Goal: Information Seeking & Learning: Learn about a topic

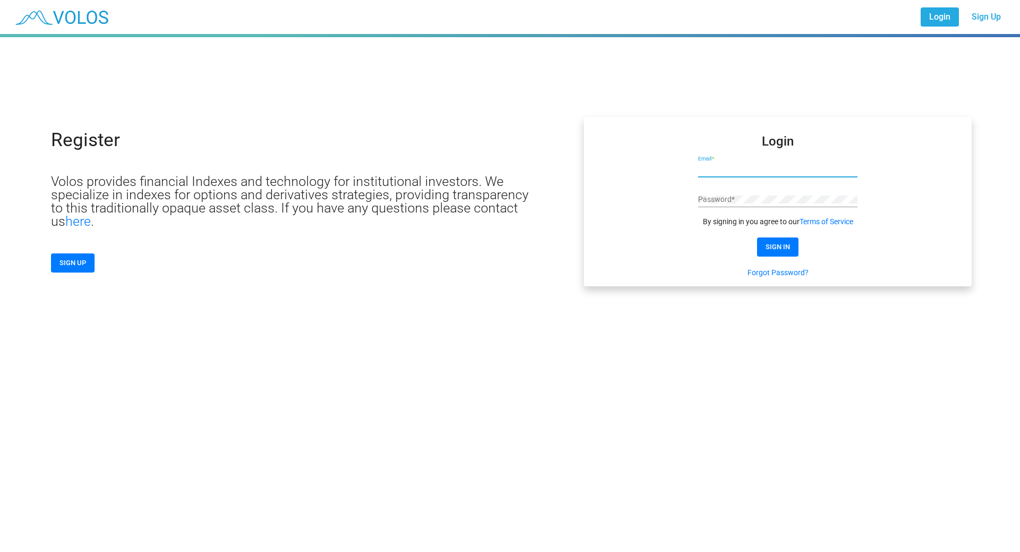
click at [723, 168] on input "Email *" at bounding box center [777, 169] width 159 height 8
click at [752, 167] on input "Email *" at bounding box center [777, 169] width 159 height 8
paste input "**********"
type input "**********"
click at [766, 246] on span "SIGN IN" at bounding box center [777, 247] width 24 height 8
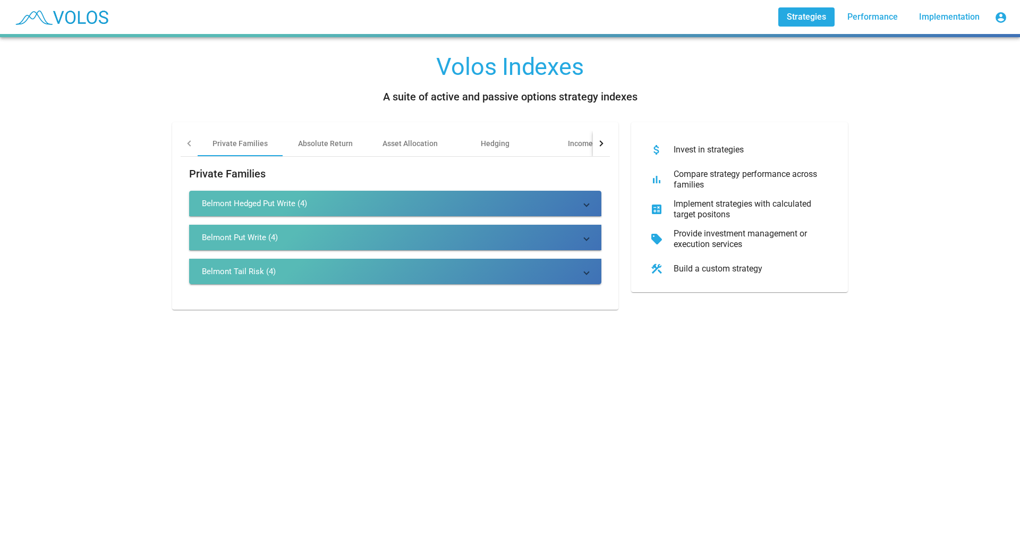
click at [237, 233] on div "Belmont Put Write (4)" at bounding box center [240, 237] width 76 height 11
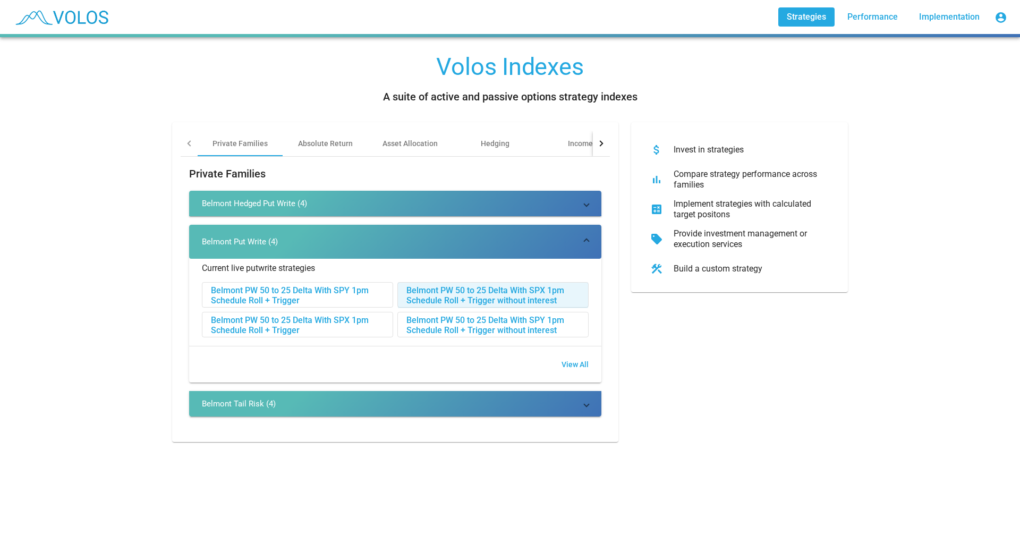
click at [447, 294] on div "Belmont PW 50 to 25 Delta With SPX 1pm Schedule Roll + Trigger without interest" at bounding box center [493, 294] width 190 height 25
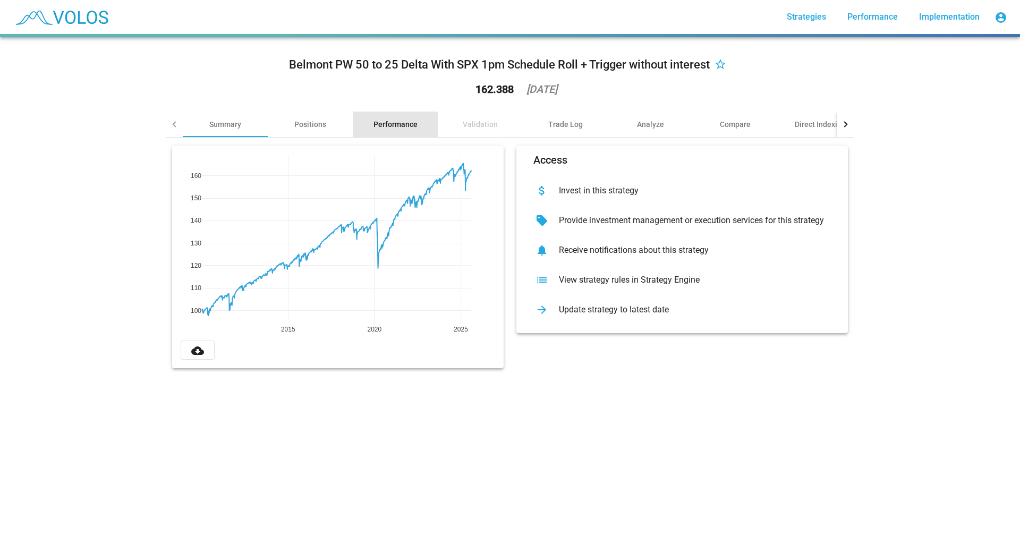
click at [395, 125] on div "Performance" at bounding box center [395, 124] width 44 height 11
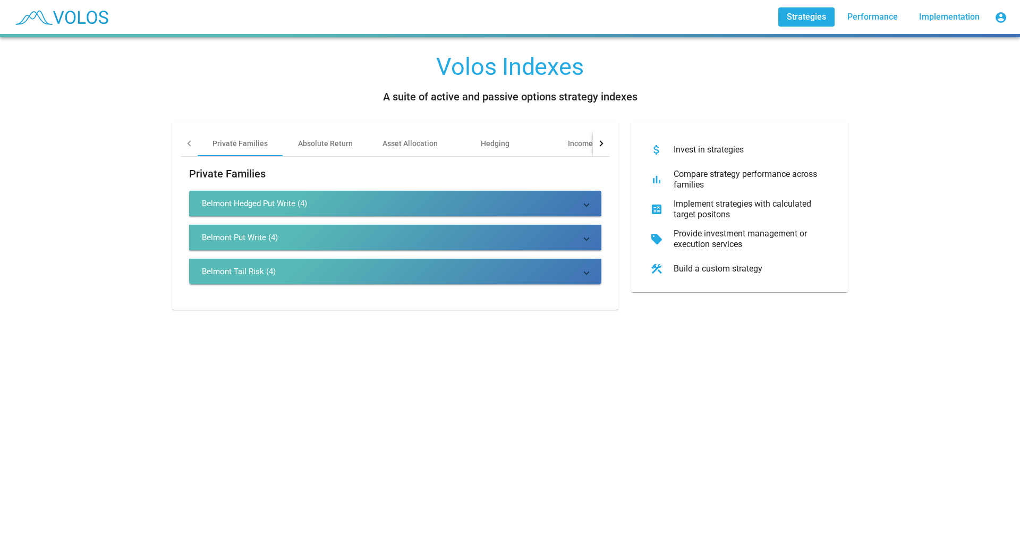
click at [249, 235] on div "Belmont Put Write (4)" at bounding box center [240, 237] width 76 height 11
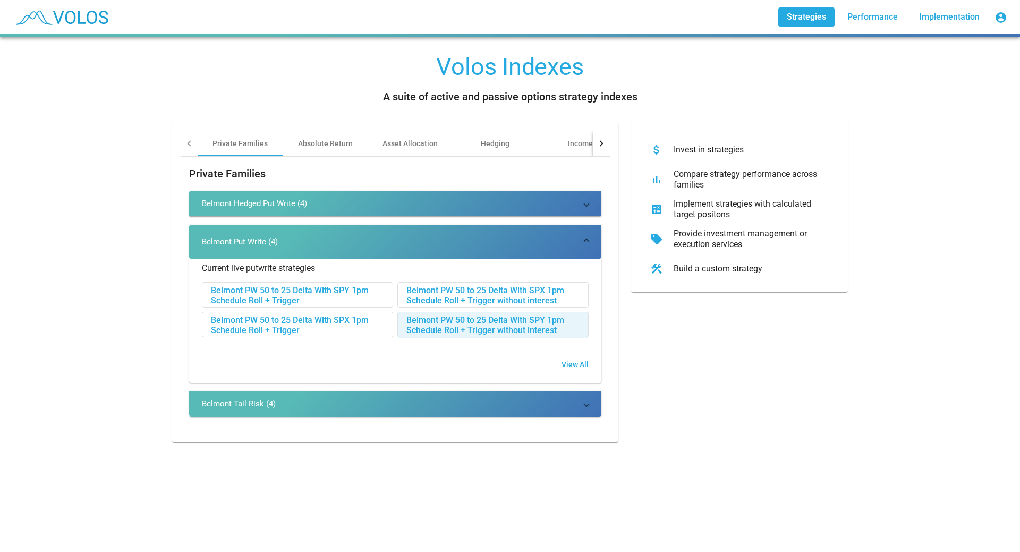
click at [437, 318] on div "Belmont PW 50 to 25 Delta With SPY 1pm Schedule Roll + Trigger without interest" at bounding box center [493, 324] width 190 height 25
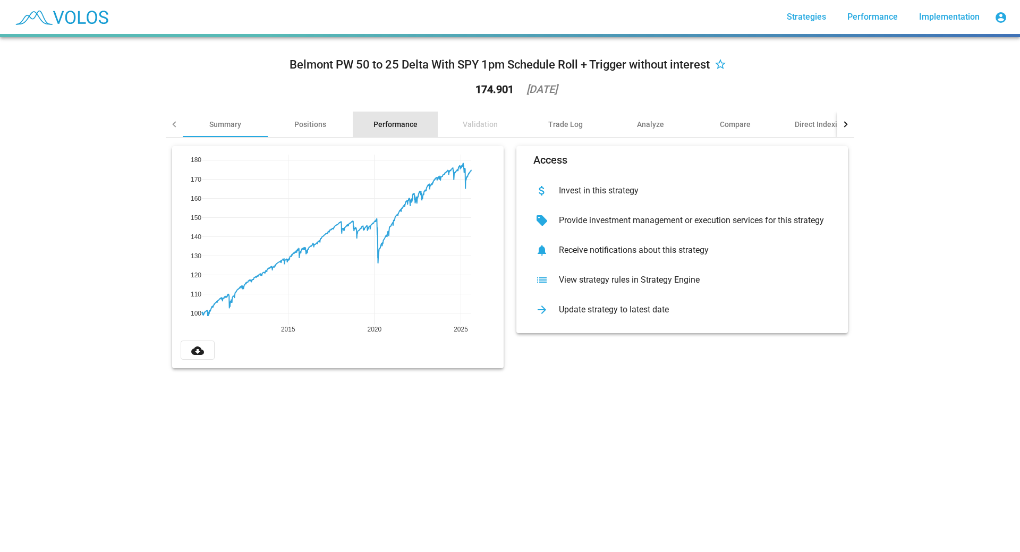
click at [394, 122] on div "Performance" at bounding box center [395, 124] width 44 height 11
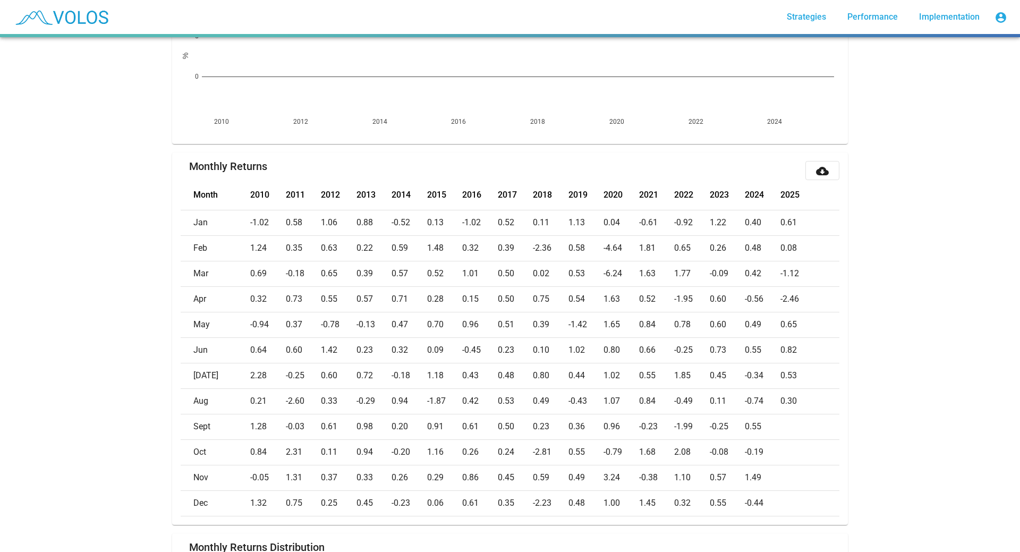
scroll to position [372, 0]
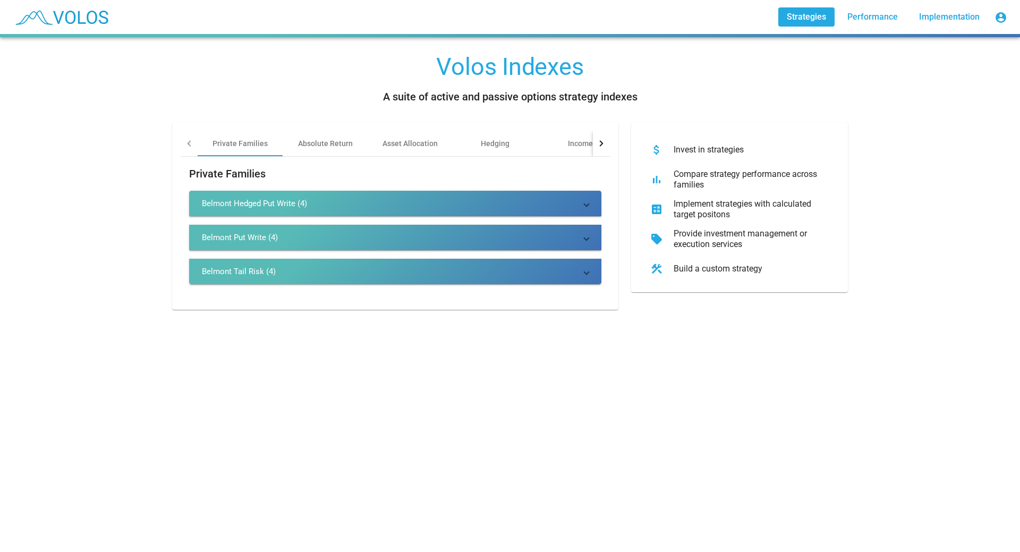
click at [249, 207] on div "Belmont Hedged Put Write (4)" at bounding box center [254, 203] width 105 height 11
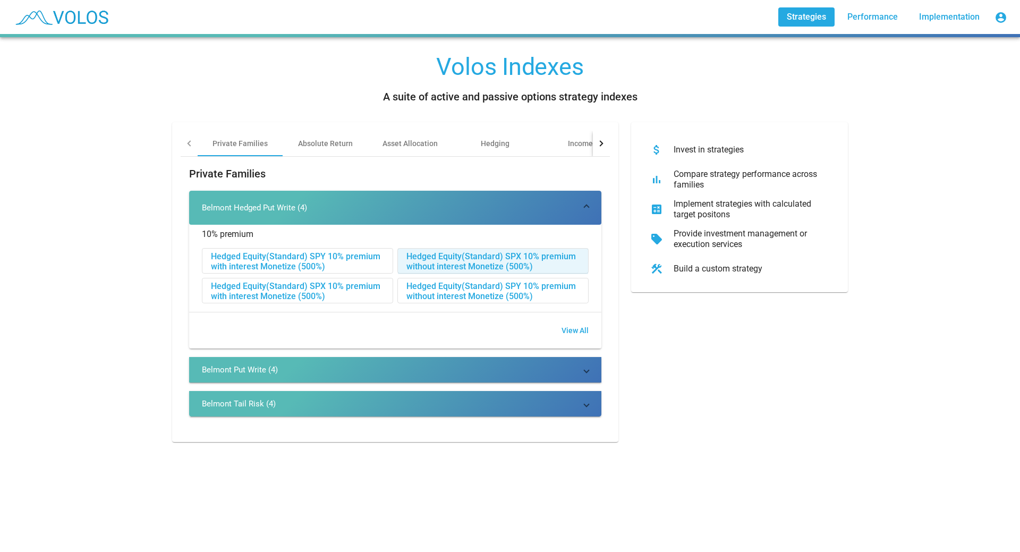
click at [433, 255] on div "Hedged Equity(Standard) SPX 10% premium without interest Monetize (500%)" at bounding box center [493, 261] width 190 height 25
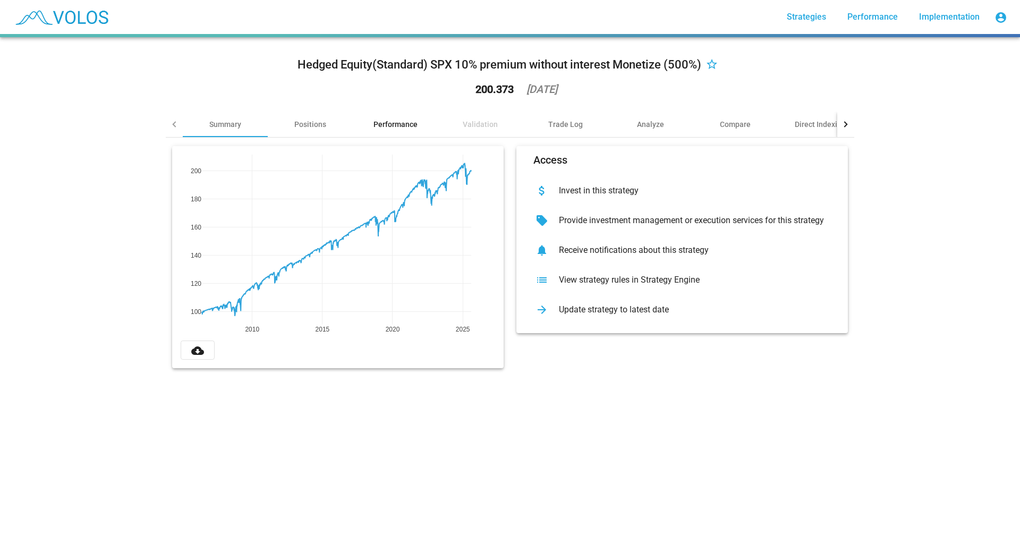
click at [391, 121] on div "Performance" at bounding box center [395, 124] width 44 height 11
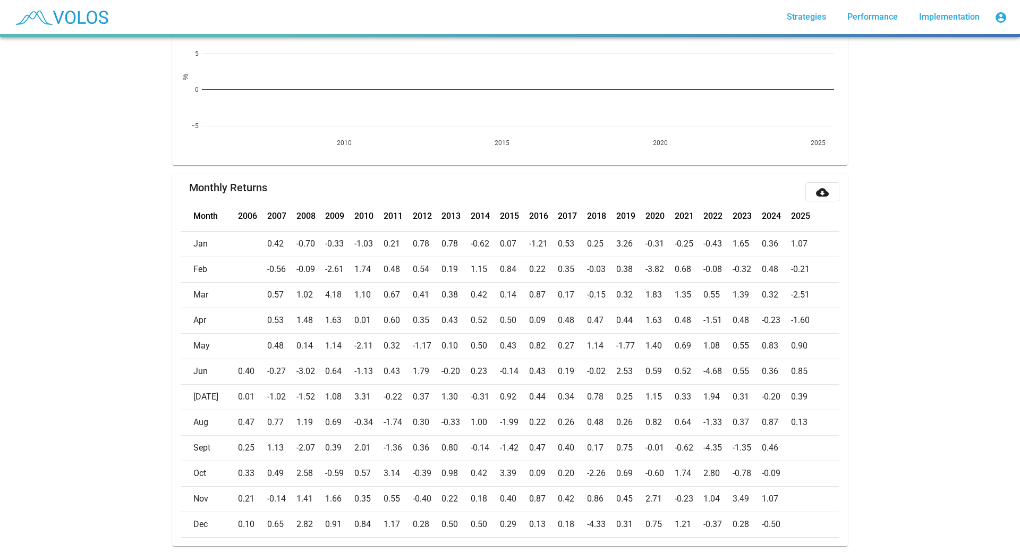
scroll to position [265, 0]
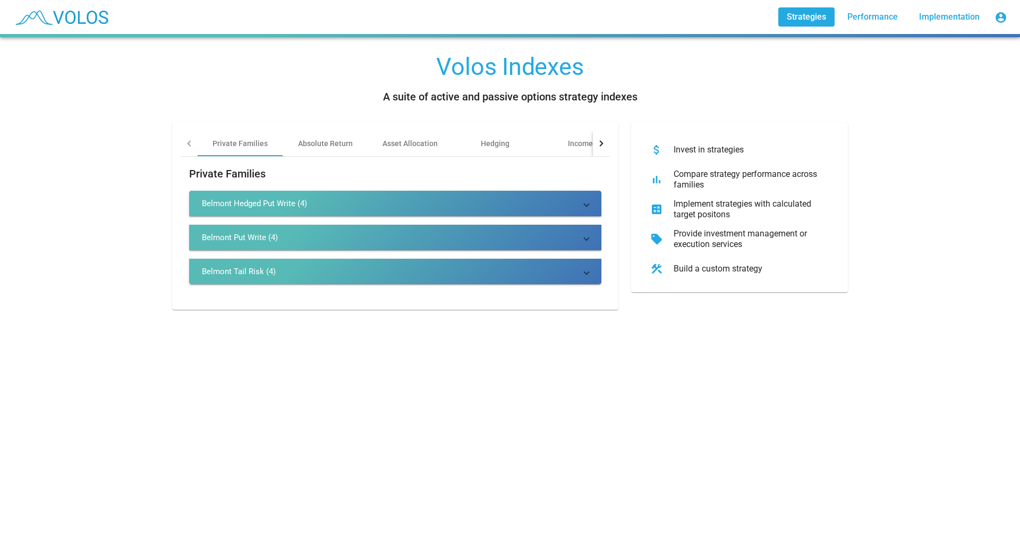
click at [297, 203] on div "Belmont Hedged Put Write (4)" at bounding box center [254, 203] width 105 height 11
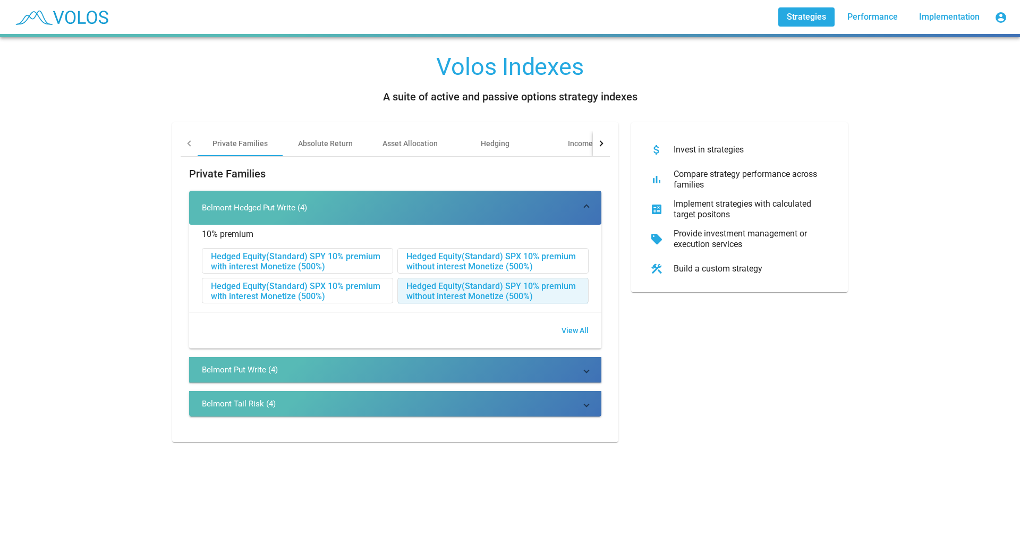
click at [424, 285] on div "Hedged Equity(Standard) SPY 10% premium without interest Monetize (500%)" at bounding box center [493, 290] width 190 height 25
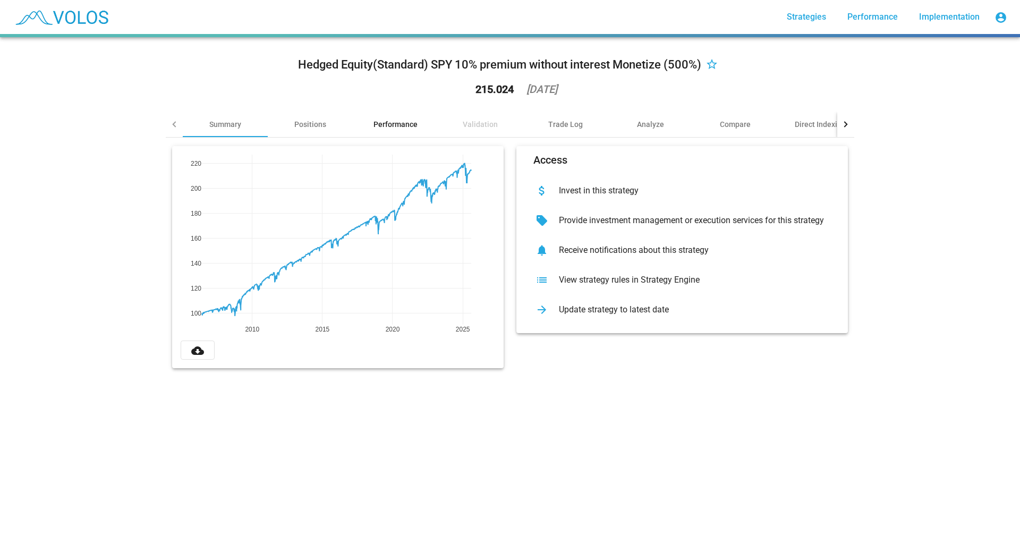
click at [404, 125] on div "Performance" at bounding box center [395, 124] width 44 height 11
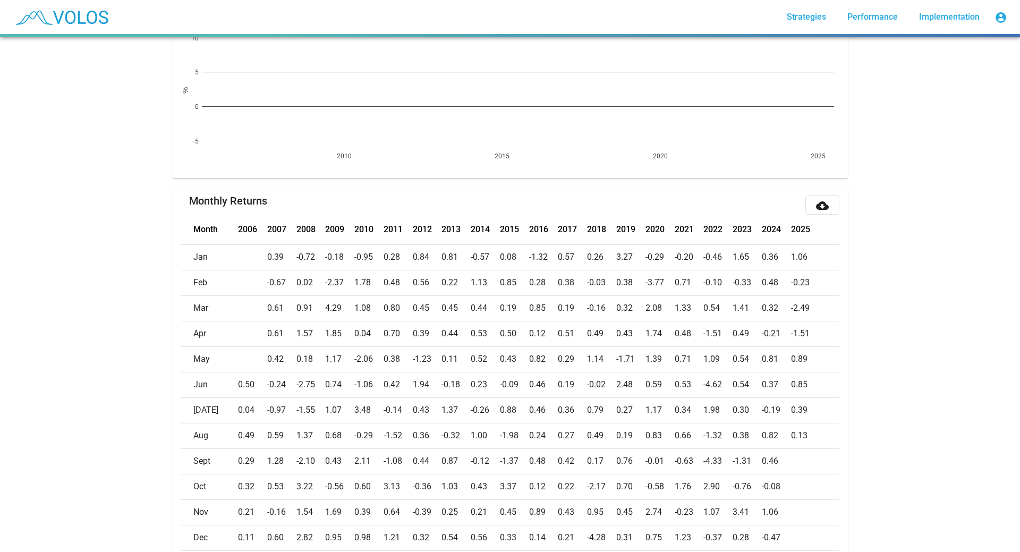
scroll to position [372, 0]
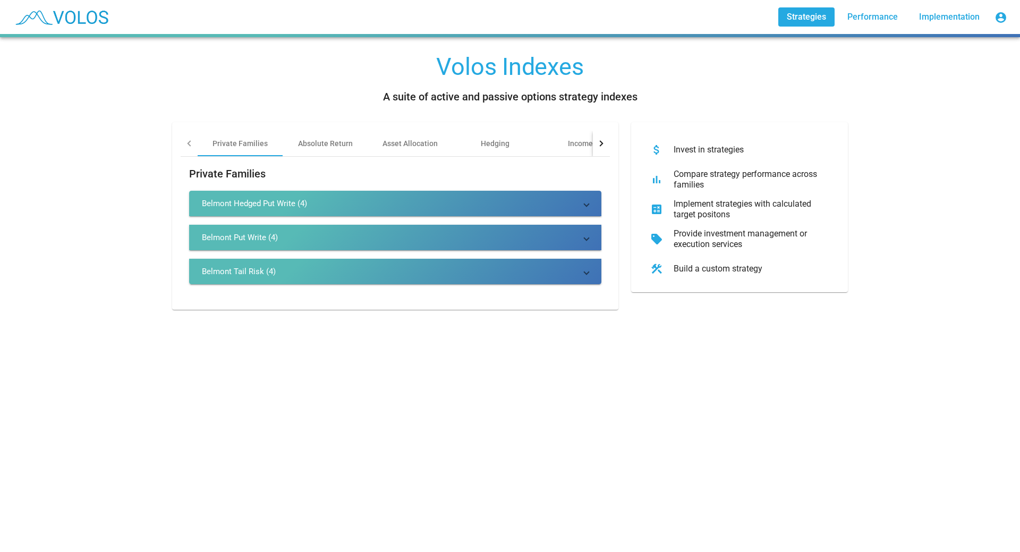
click at [229, 270] on div "Belmont Tail Risk (4)" at bounding box center [239, 271] width 74 height 11
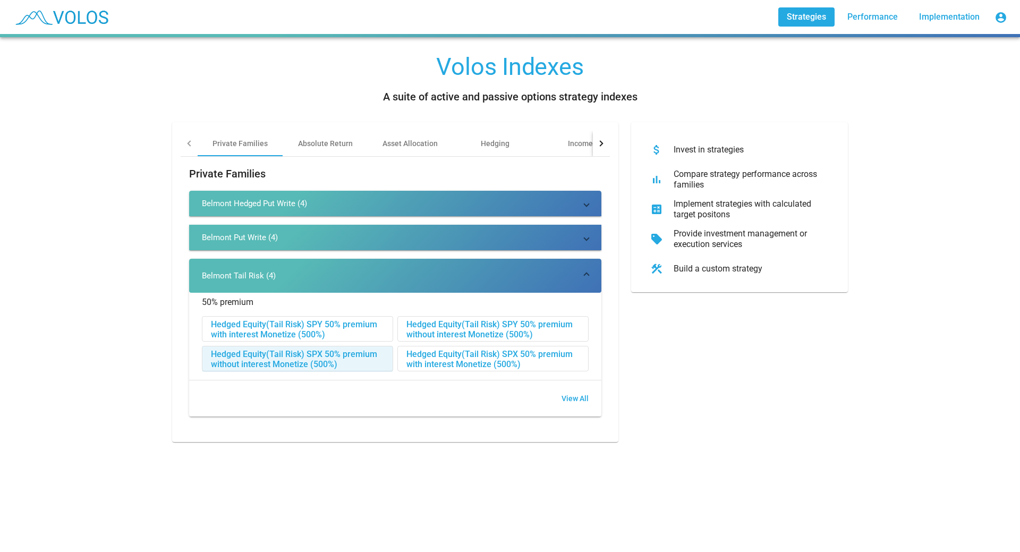
click at [280, 357] on div "Hedged Equity(Tail Risk) SPX 50% premium without interest Monetize (500%)" at bounding box center [297, 358] width 190 height 25
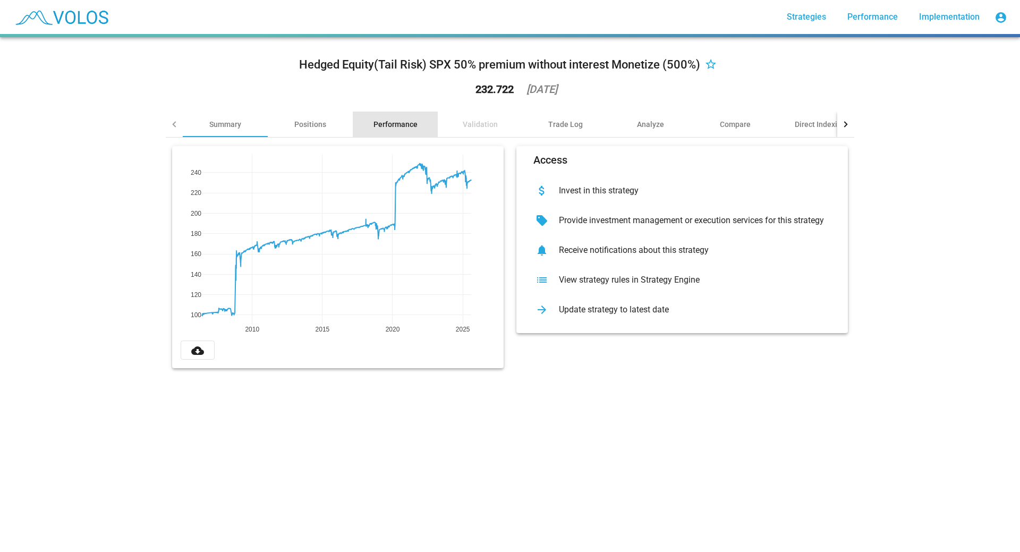
click at [393, 122] on div "Performance" at bounding box center [395, 124] width 44 height 11
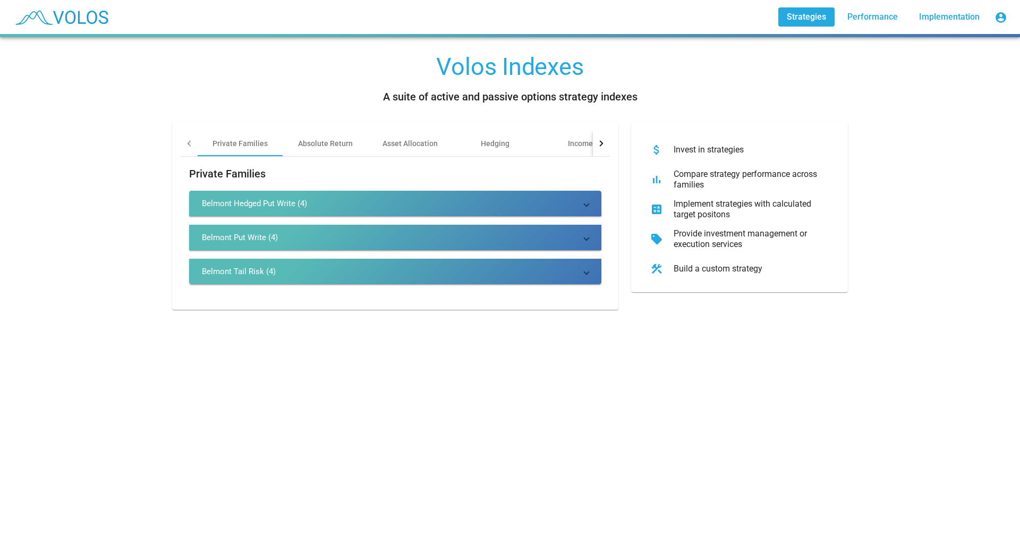
click at [233, 271] on div "Belmont Tail Risk (4)" at bounding box center [239, 271] width 74 height 11
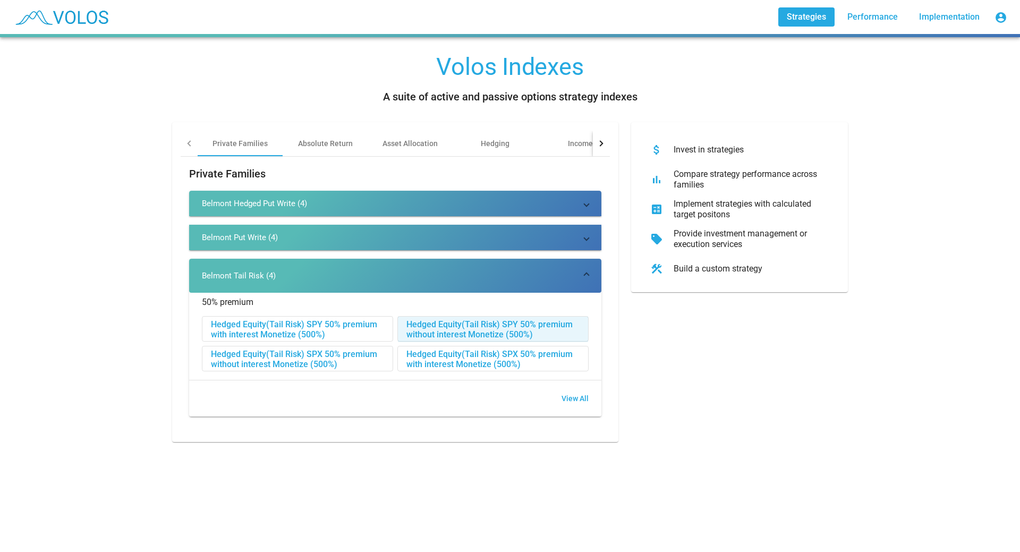
click at [474, 326] on div "Hedged Equity(Tail Risk) SPY 50% premium without interest Monetize (500%)" at bounding box center [493, 328] width 190 height 25
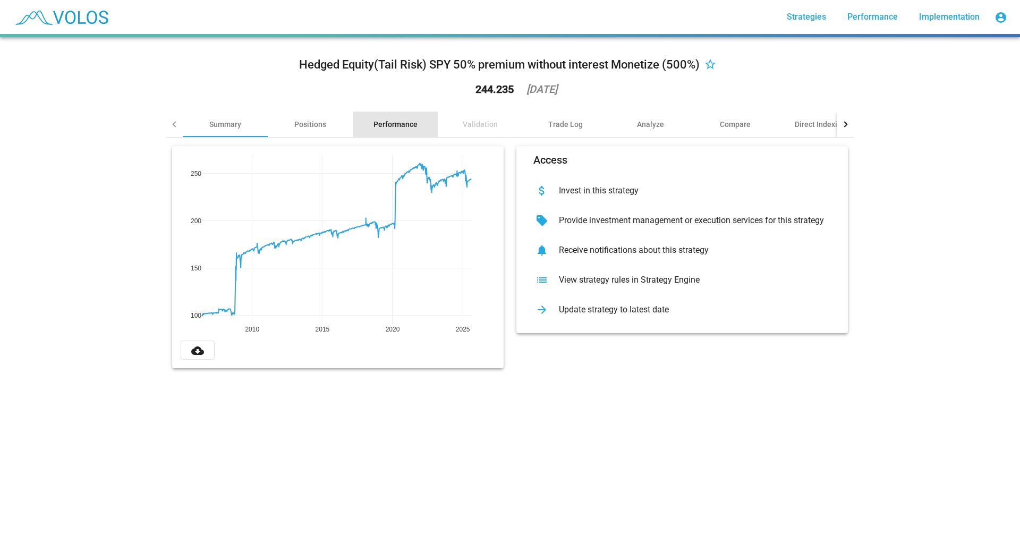
click at [395, 126] on div "Performance" at bounding box center [395, 124] width 44 height 11
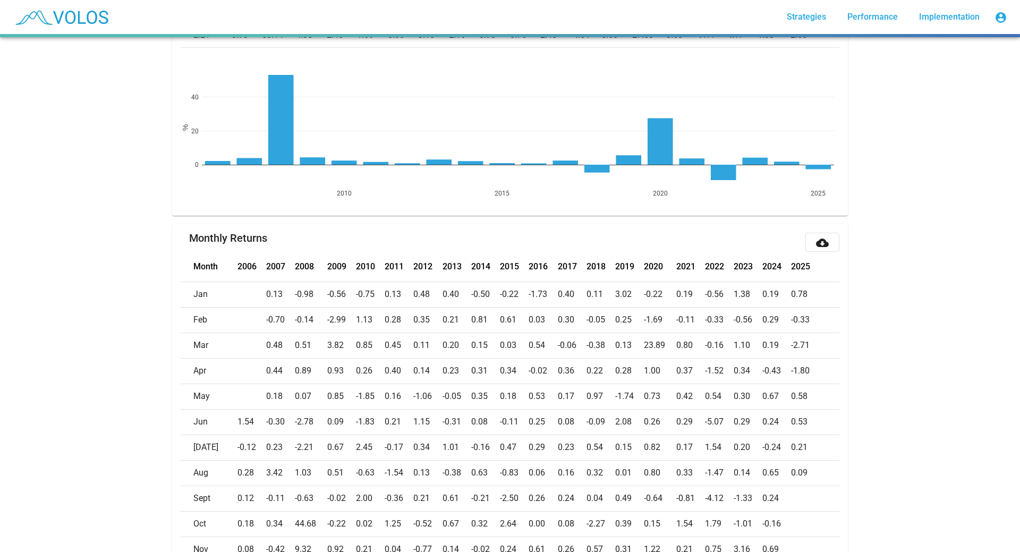
scroll to position [212, 0]
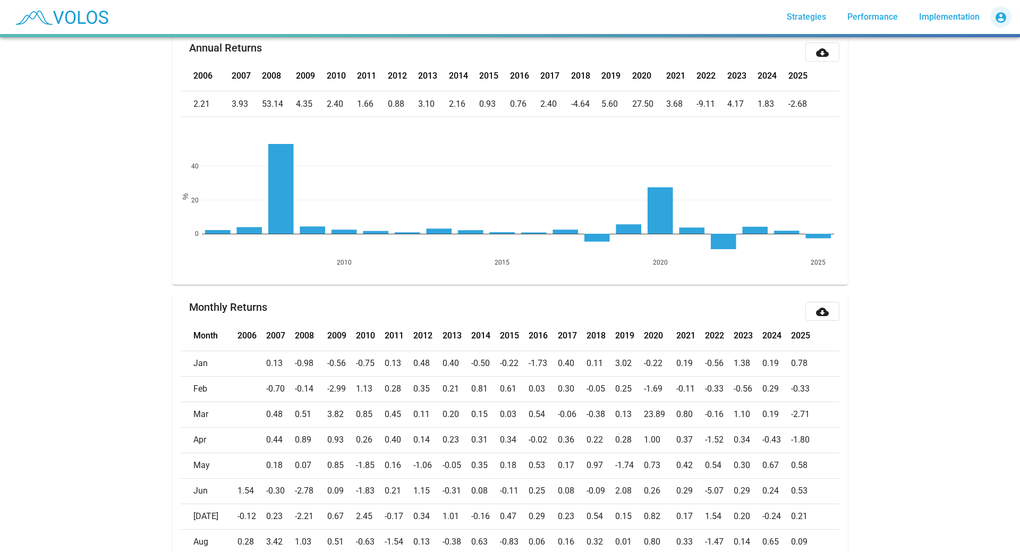
click at [1004, 15] on mat-icon "account_circle" at bounding box center [1000, 17] width 13 height 13
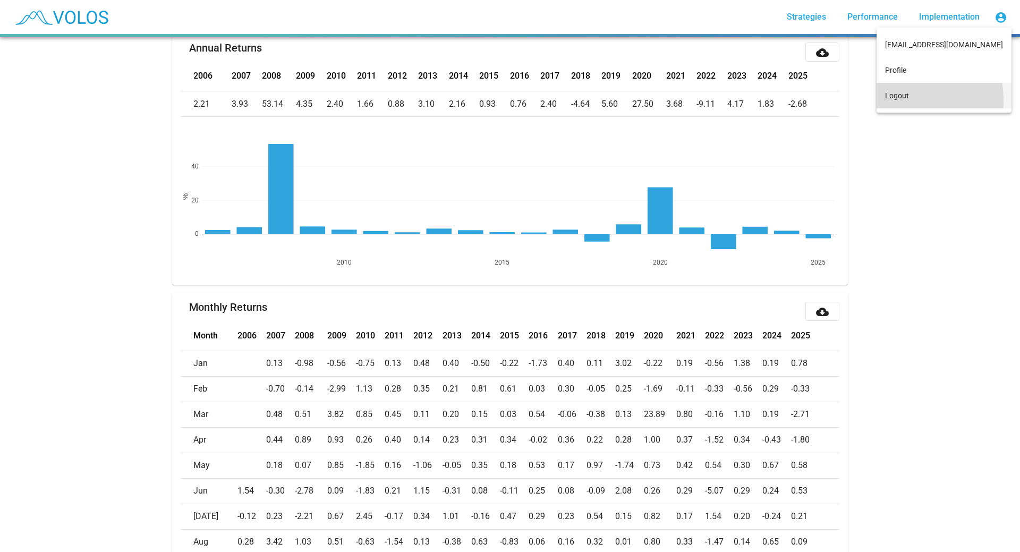
click at [898, 100] on button "Logout" at bounding box center [943, 95] width 135 height 25
